Goal: Task Accomplishment & Management: Manage account settings

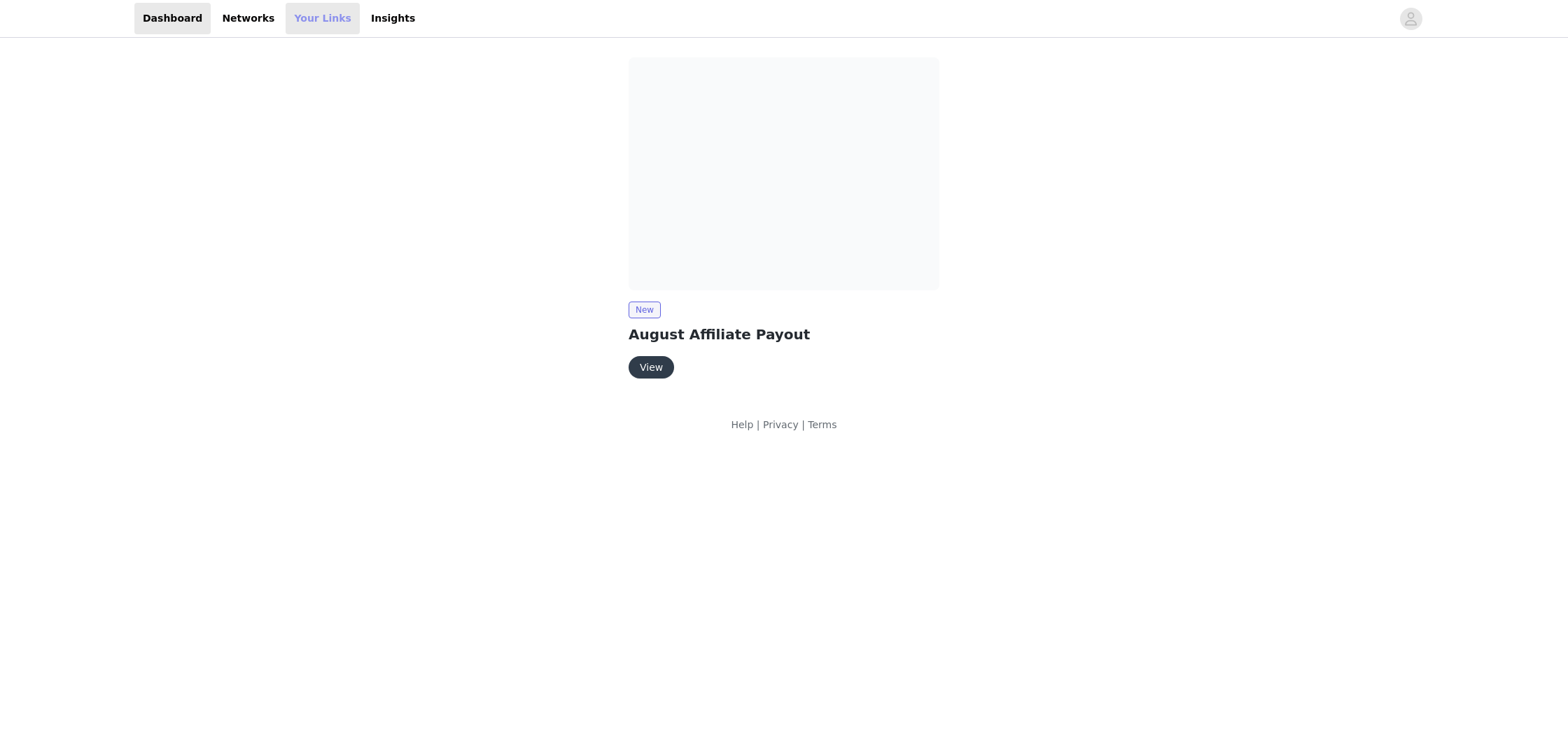
click at [308, 15] on link "Your Links" at bounding box center [322, 18] width 74 height 32
select select "12"
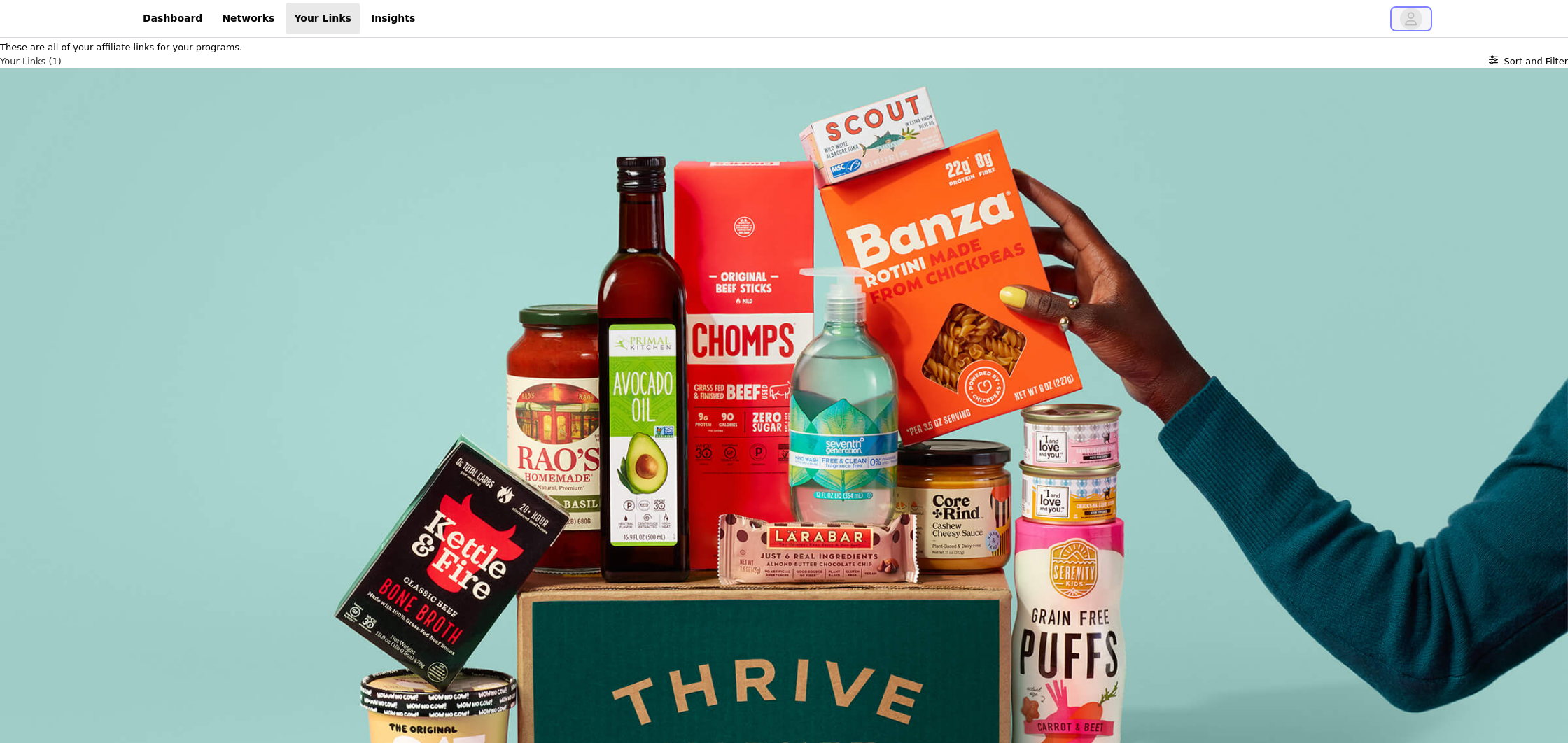
click at [1411, 22] on icon "avatar" at bounding box center [1410, 19] width 13 height 23
